Goal: Task Accomplishment & Management: Use online tool/utility

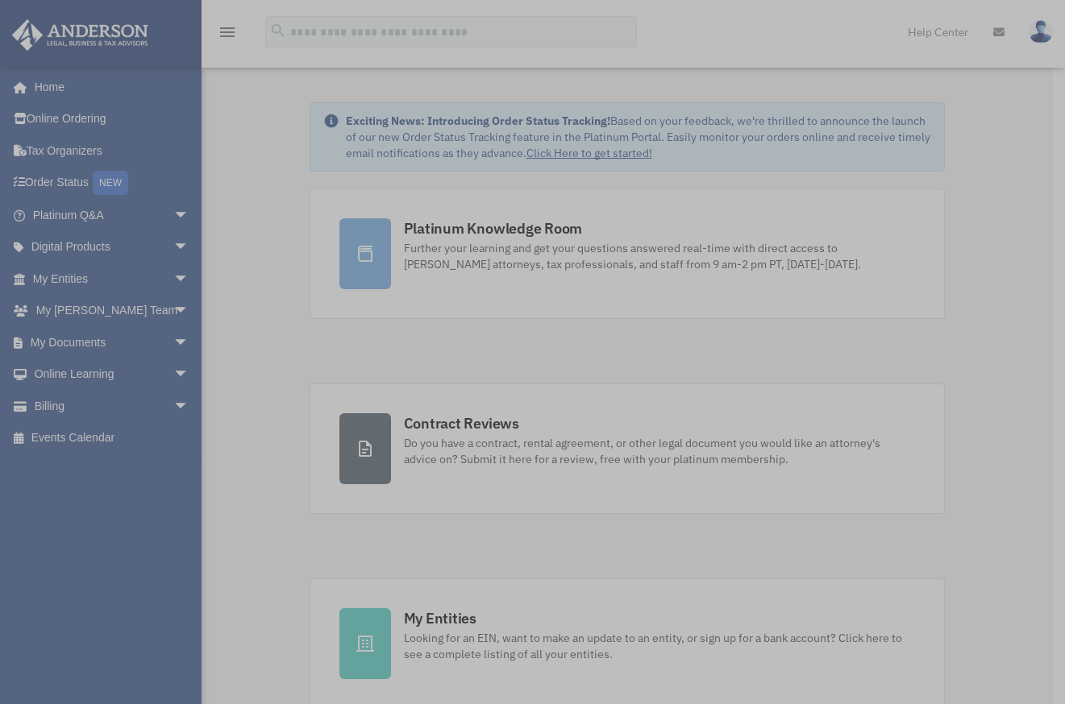
click at [163, 347] on div "x" at bounding box center [532, 352] width 1065 height 704
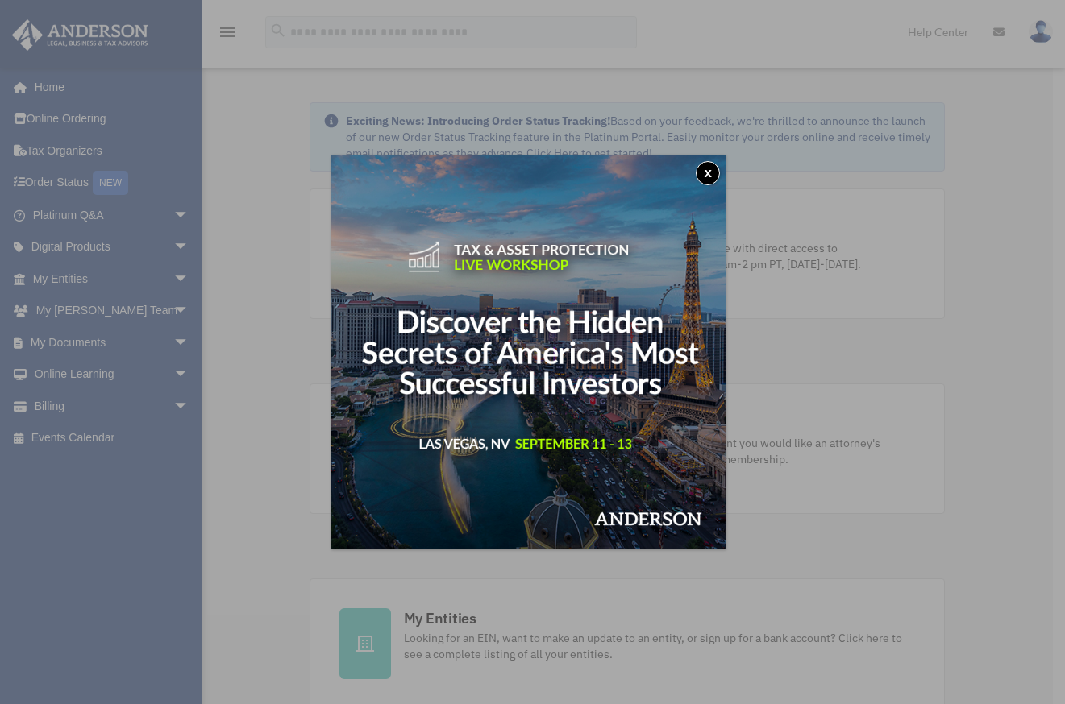
click at [708, 172] on button "x" at bounding box center [707, 173] width 24 height 24
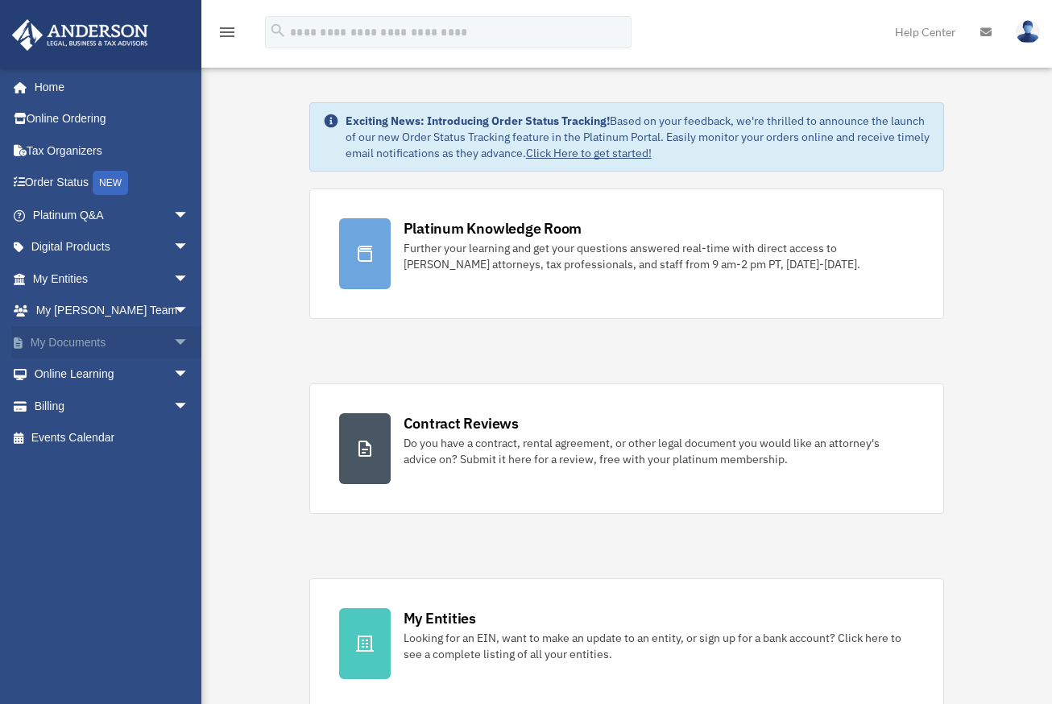
click at [173, 339] on span "arrow_drop_down" at bounding box center [189, 342] width 32 height 33
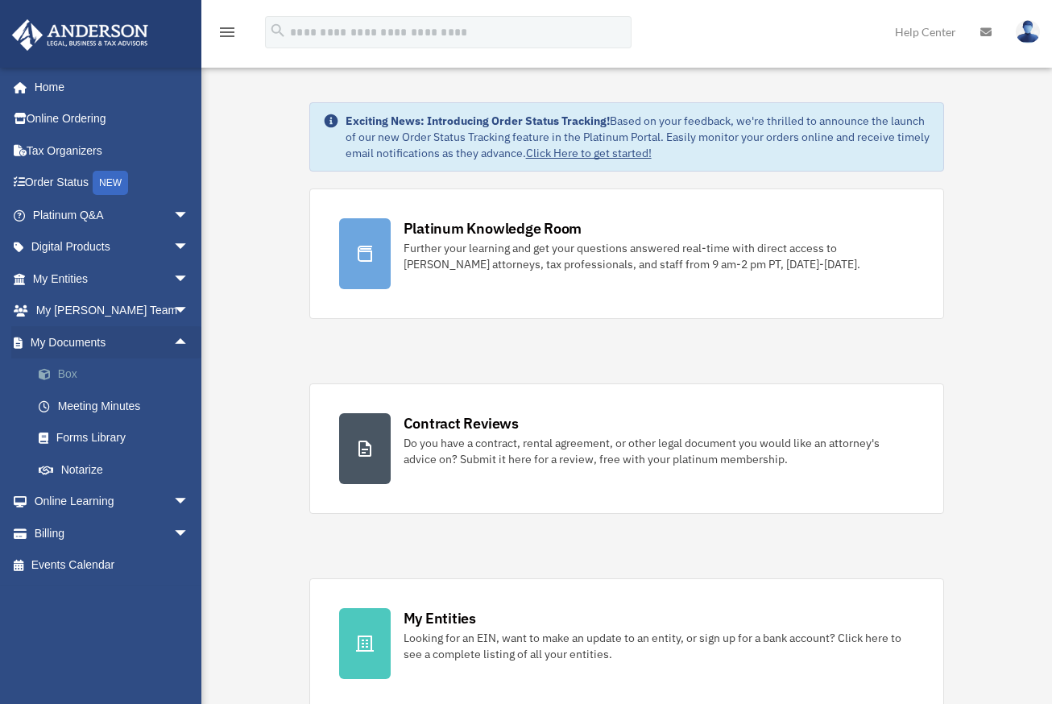
click at [64, 375] on link "Box" at bounding box center [118, 375] width 191 height 32
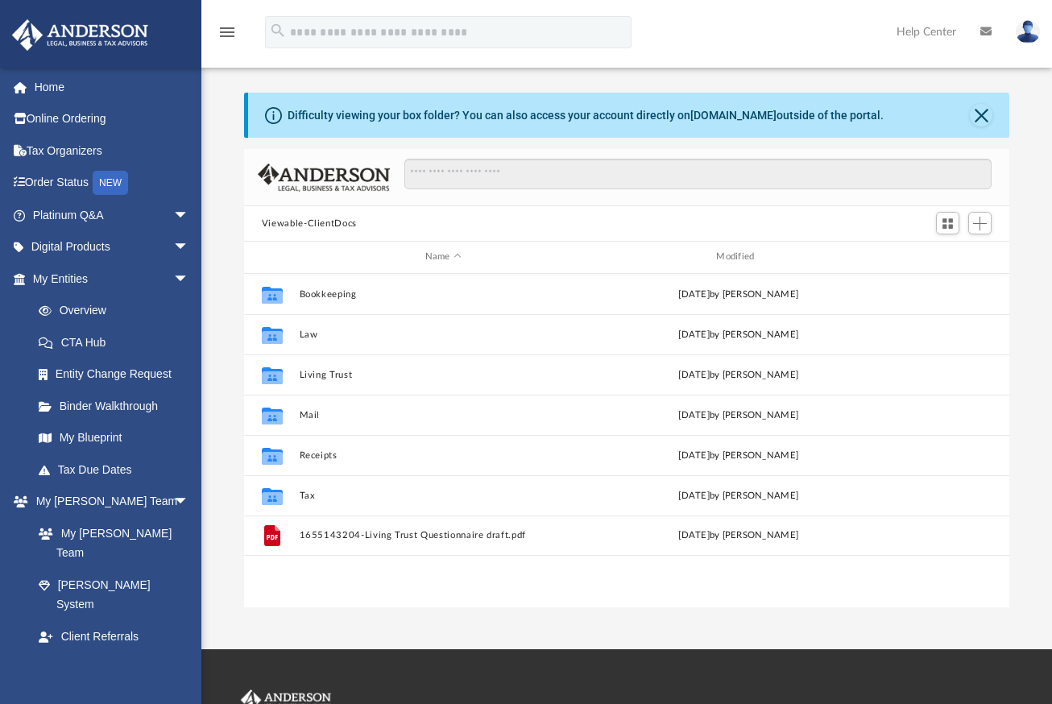
scroll to position [355, 754]
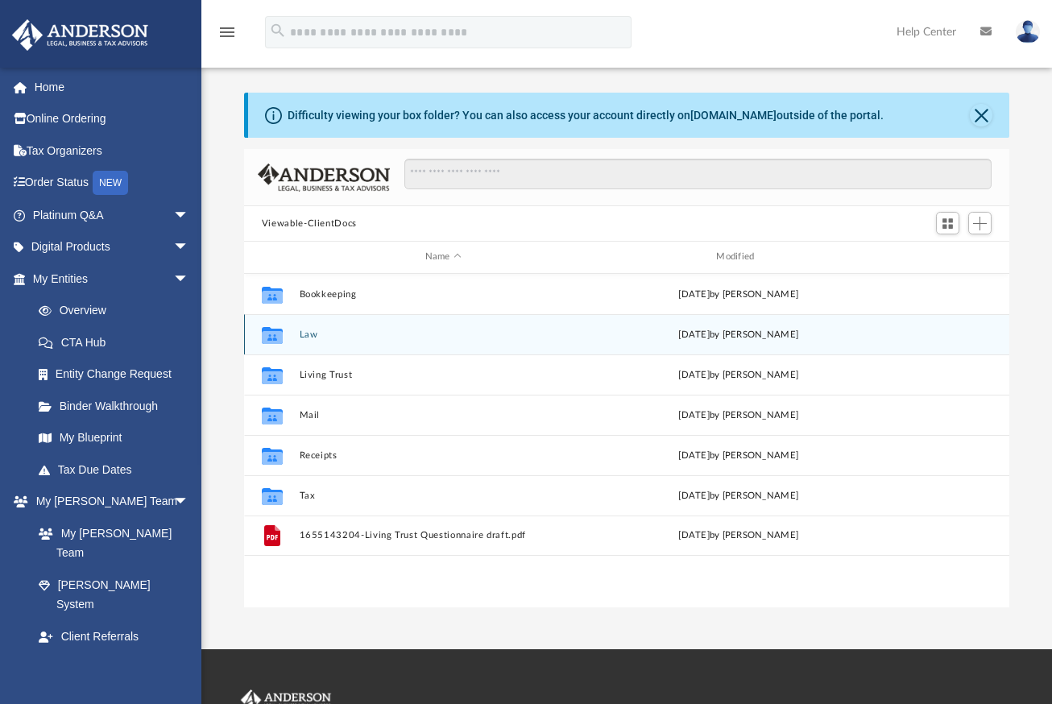
click at [312, 338] on button "Law" at bounding box center [443, 335] width 289 height 10
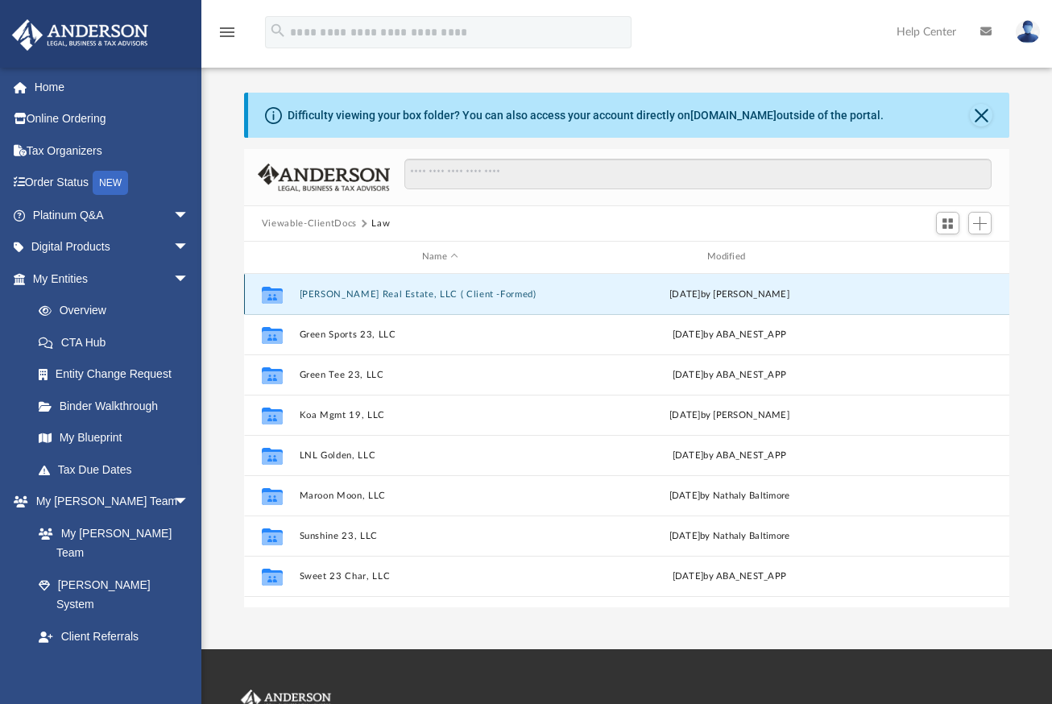
click at [392, 293] on button "[PERSON_NAME] Real Estate, LLC ( Client -Formed)" at bounding box center [440, 294] width 282 height 10
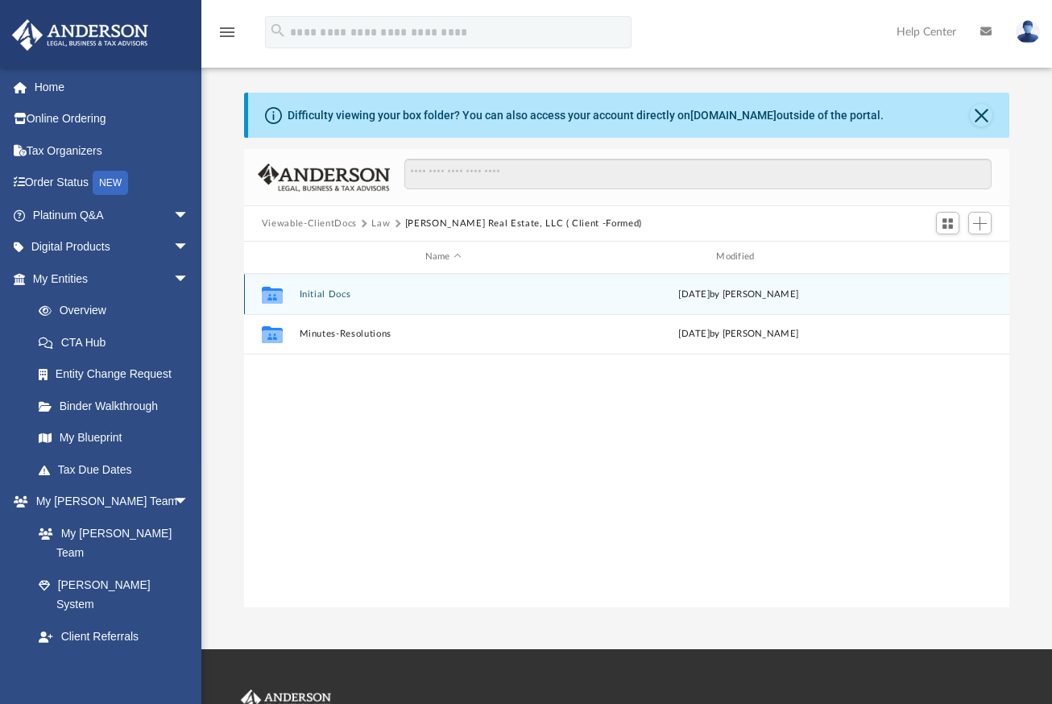
click at [334, 295] on button "Initial Docs" at bounding box center [443, 294] width 289 height 10
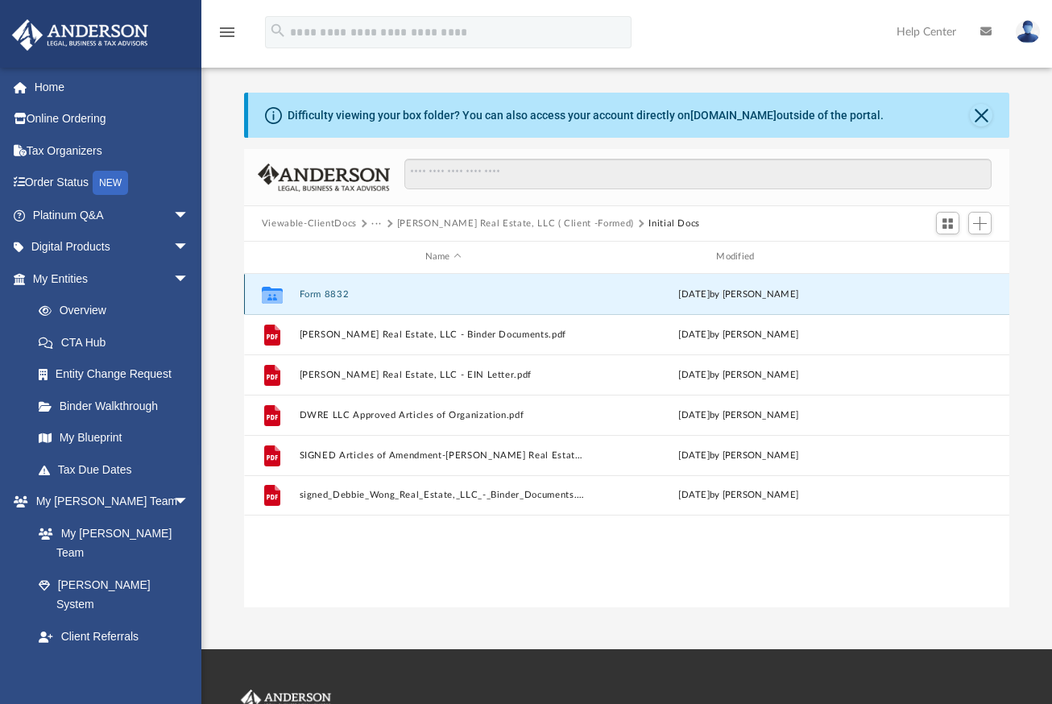
click at [324, 295] on button "Form 8832" at bounding box center [443, 294] width 289 height 10
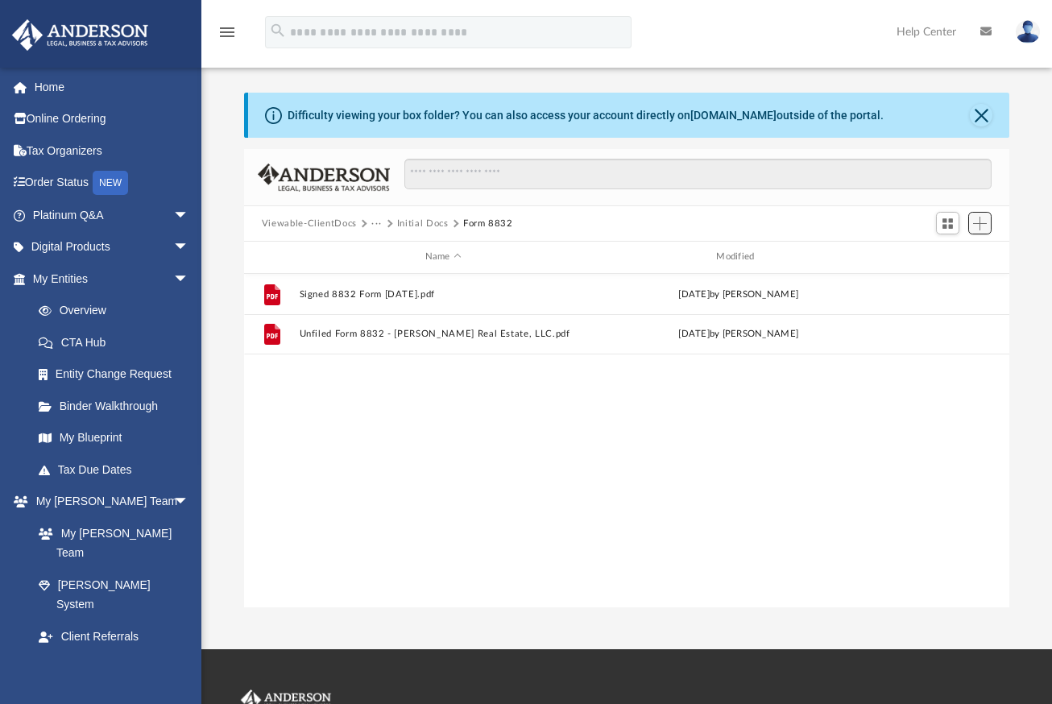
click at [978, 222] on span "Add" at bounding box center [981, 224] width 14 height 14
click at [952, 255] on li "Upload" at bounding box center [958, 255] width 52 height 17
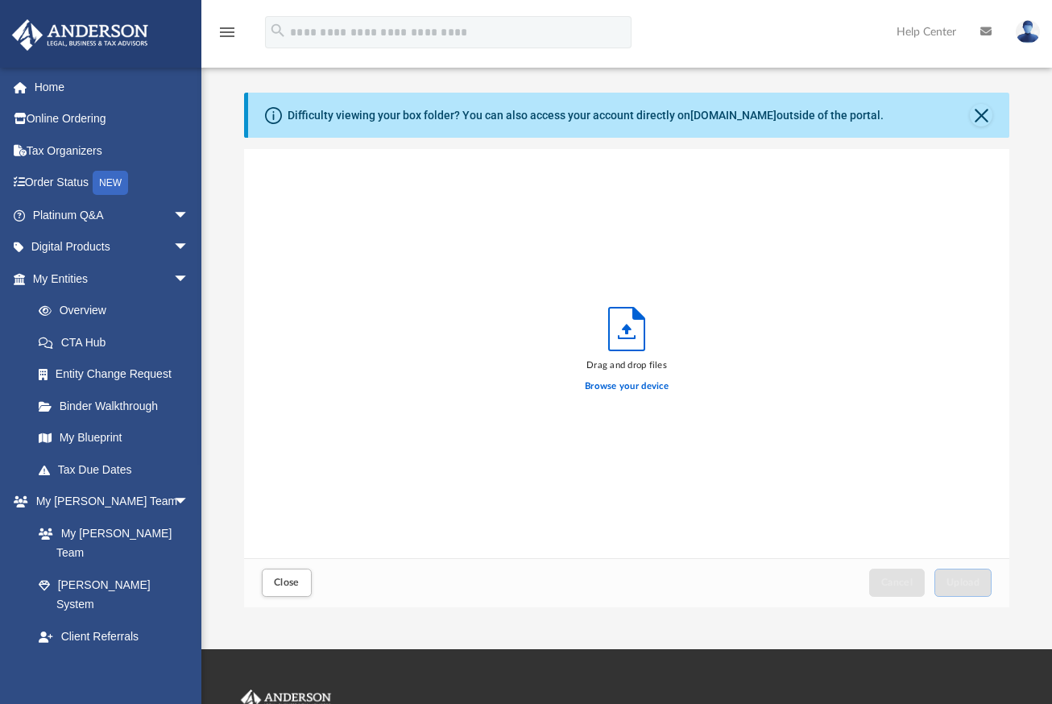
scroll to position [396, 754]
click at [634, 384] on label "Browse your device" at bounding box center [627, 387] width 84 height 15
click at [0, 0] on input "Browse your device" at bounding box center [0, 0] width 0 height 0
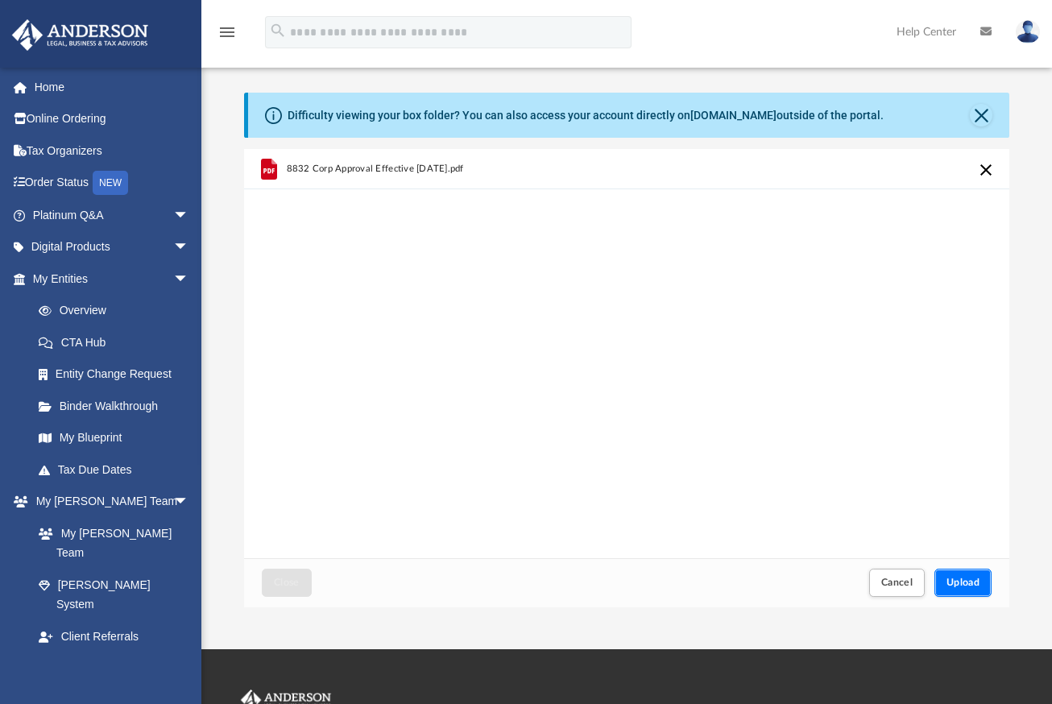
click at [961, 581] on span "Upload" at bounding box center [964, 583] width 34 height 10
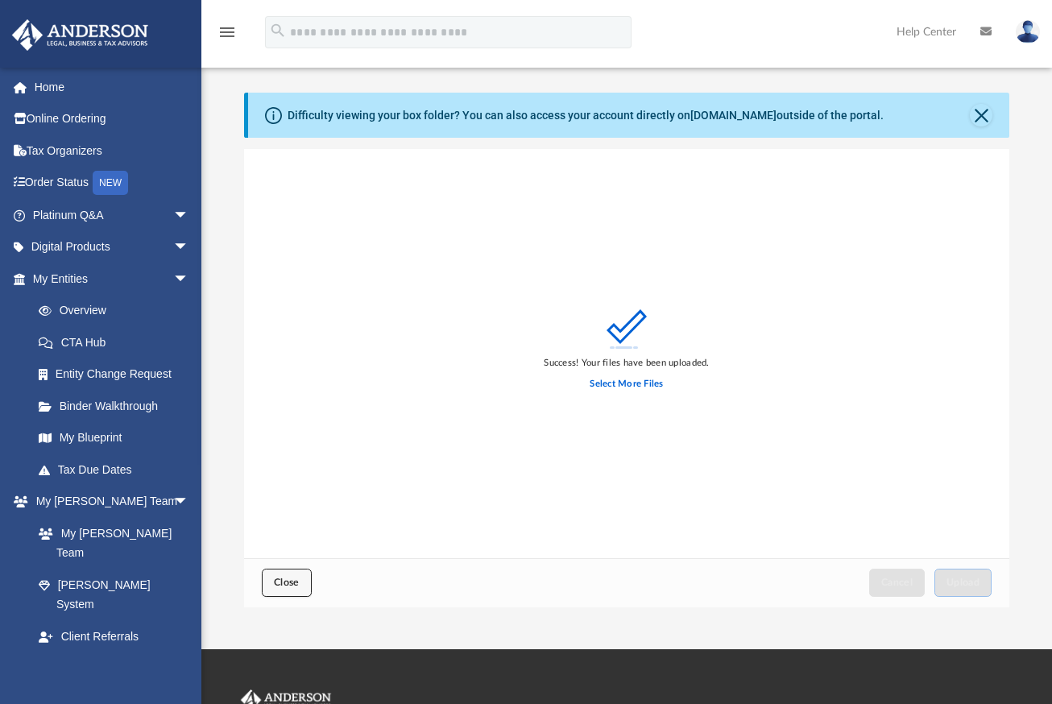
click at [276, 586] on span "Close" at bounding box center [287, 583] width 26 height 10
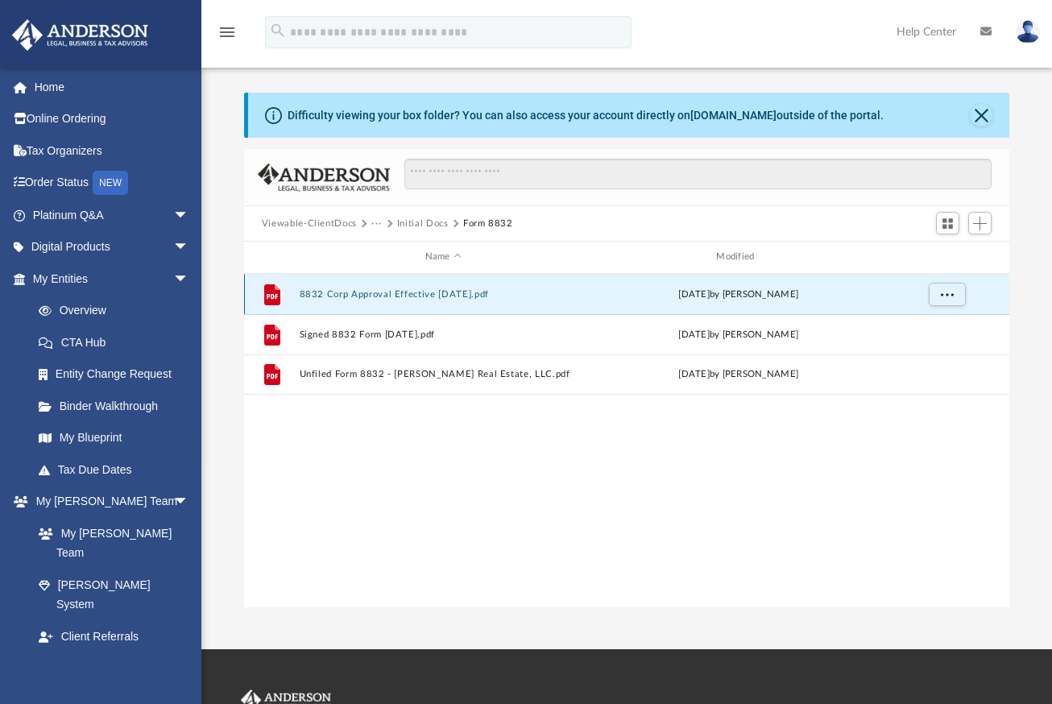
click at [444, 293] on button "8832 Corp Approval Effective [DATE].pdf" at bounding box center [443, 294] width 289 height 10
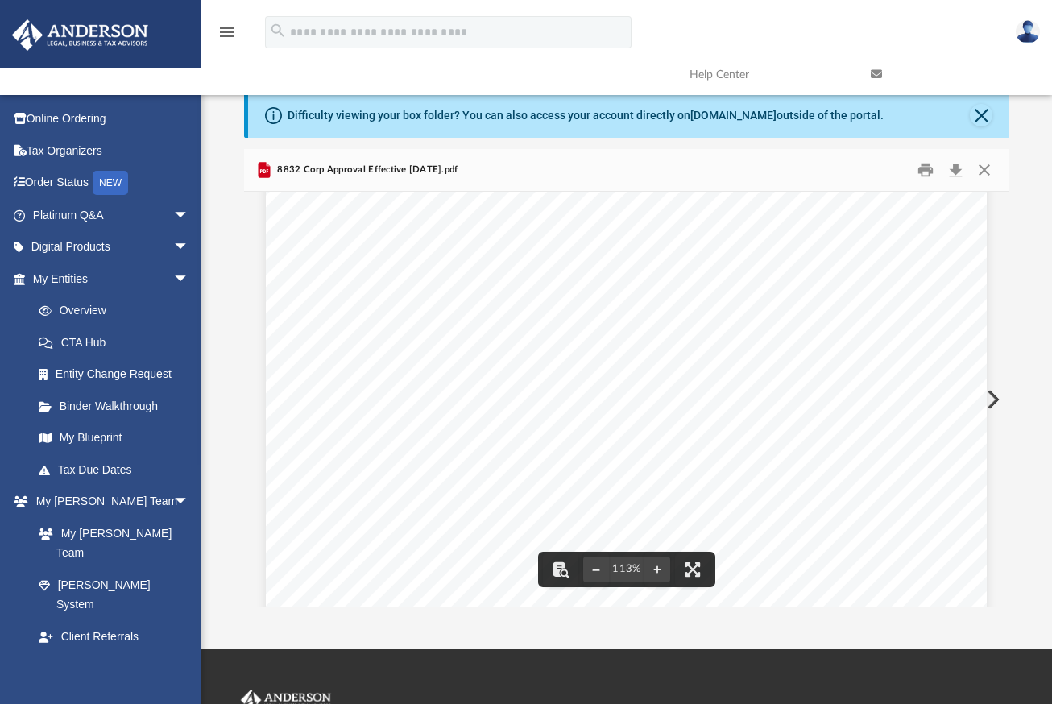
scroll to position [0, 0]
